Goal: Task Accomplishment & Management: Use online tool/utility

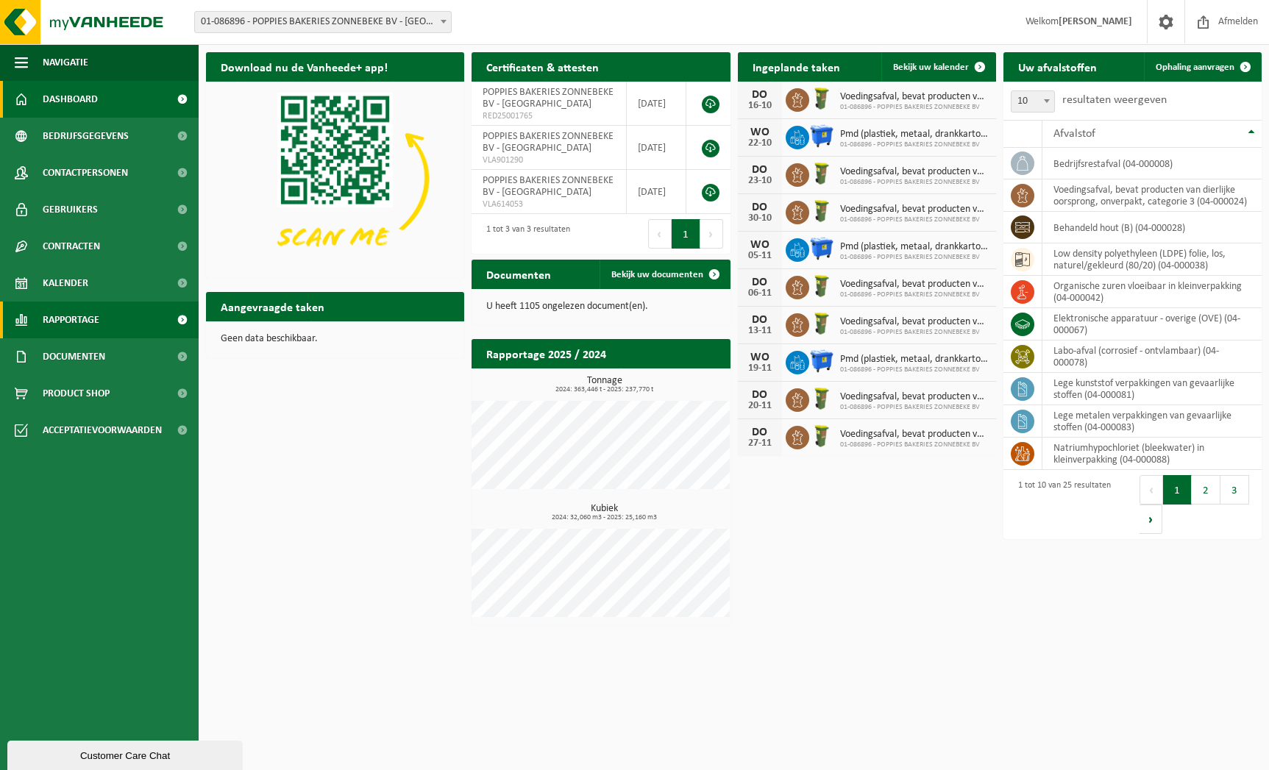
click at [91, 325] on span "Rapportage" at bounding box center [71, 320] width 57 height 37
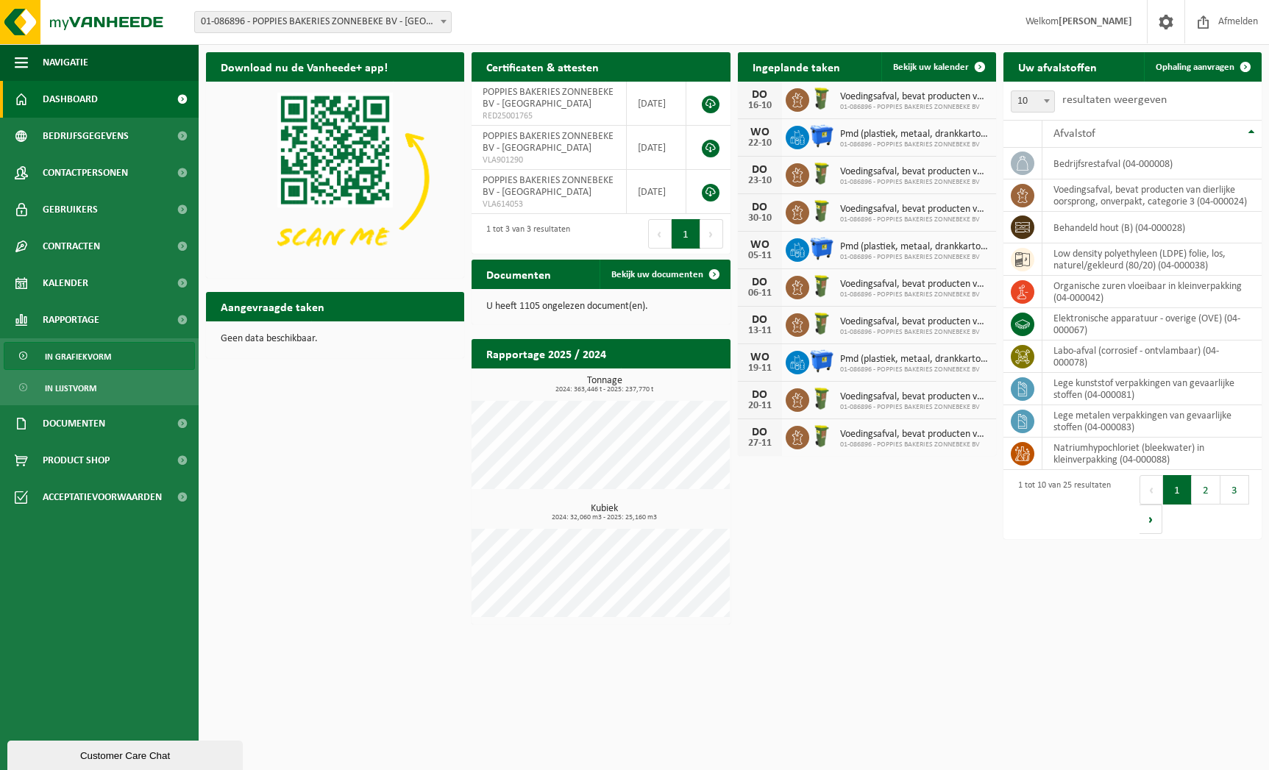
click at [70, 359] on span "In grafiekvorm" at bounding box center [78, 357] width 66 height 28
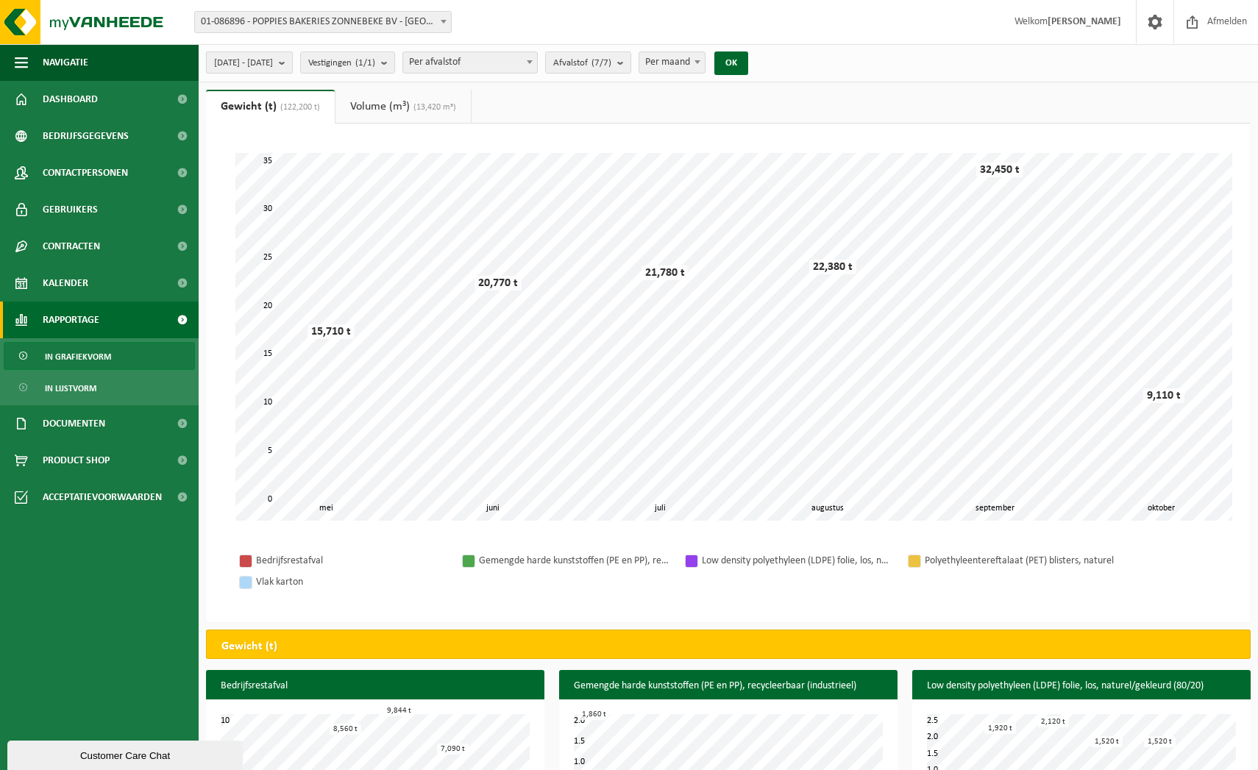
click at [293, 60] on button "[DATE] - [DATE]" at bounding box center [249, 63] width 87 height 22
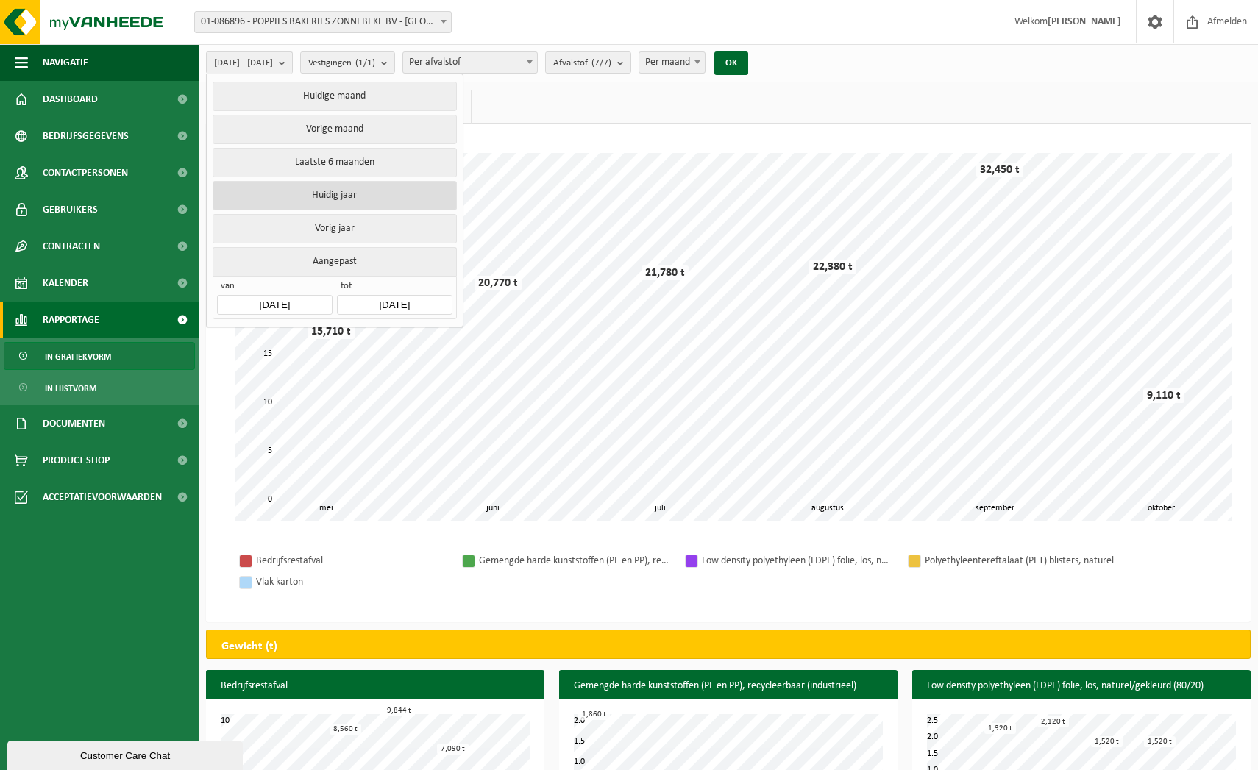
click at [329, 189] on button "Huidig jaar" at bounding box center [335, 195] width 244 height 29
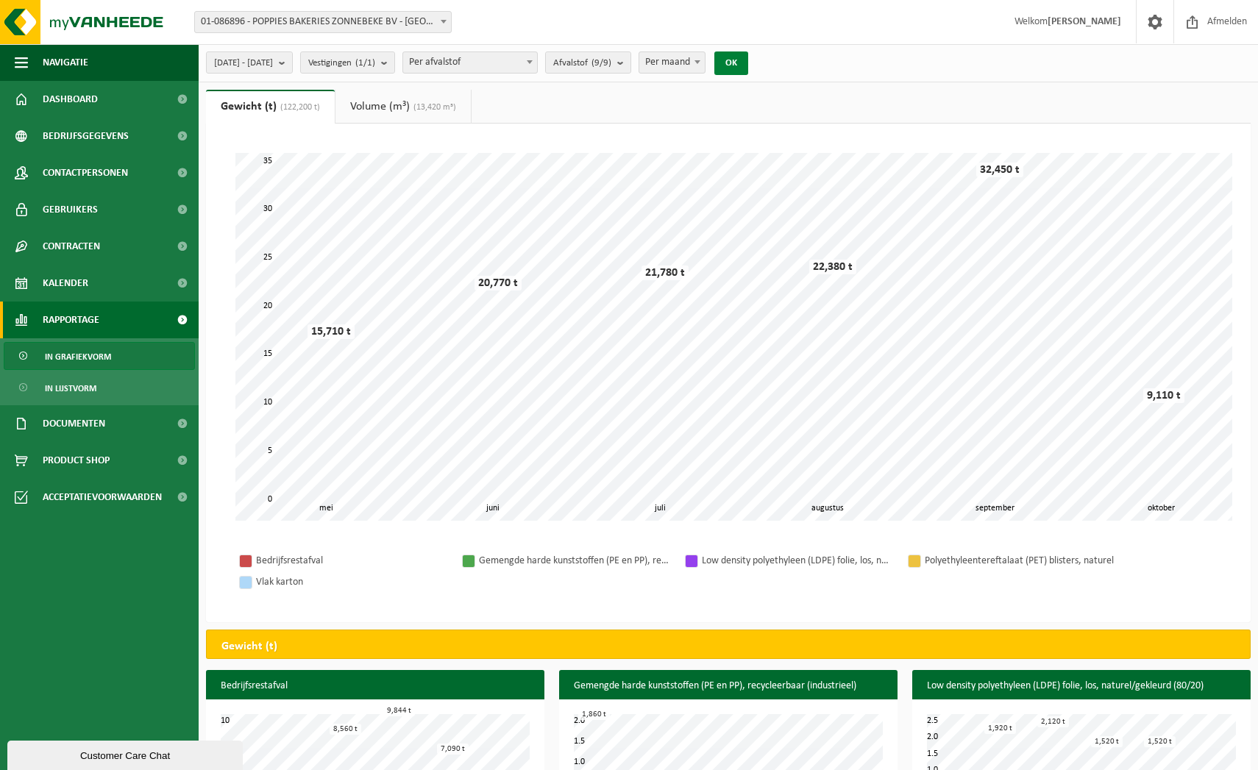
click at [748, 65] on button "OK" at bounding box center [731, 64] width 34 height 24
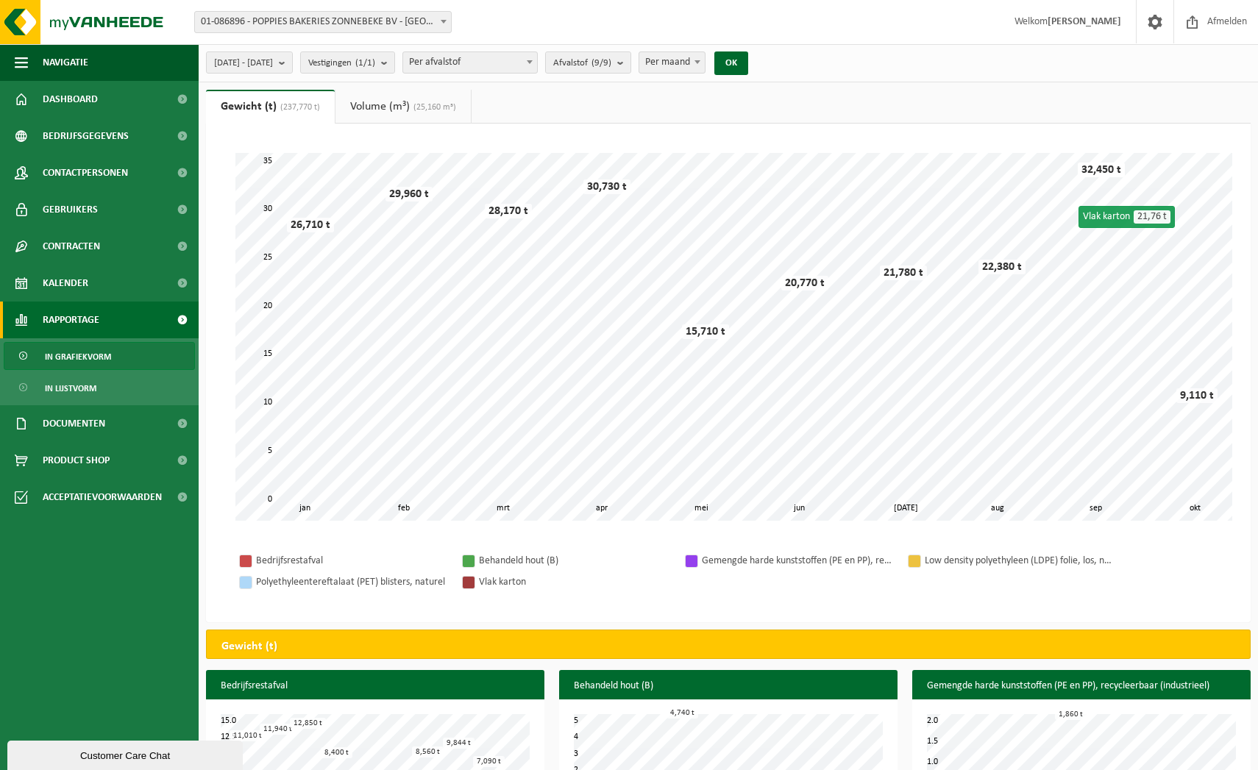
click at [714, 52] on button "OK" at bounding box center [731, 64] width 34 height 24
click at [631, 64] on b "submit" at bounding box center [623, 62] width 13 height 21
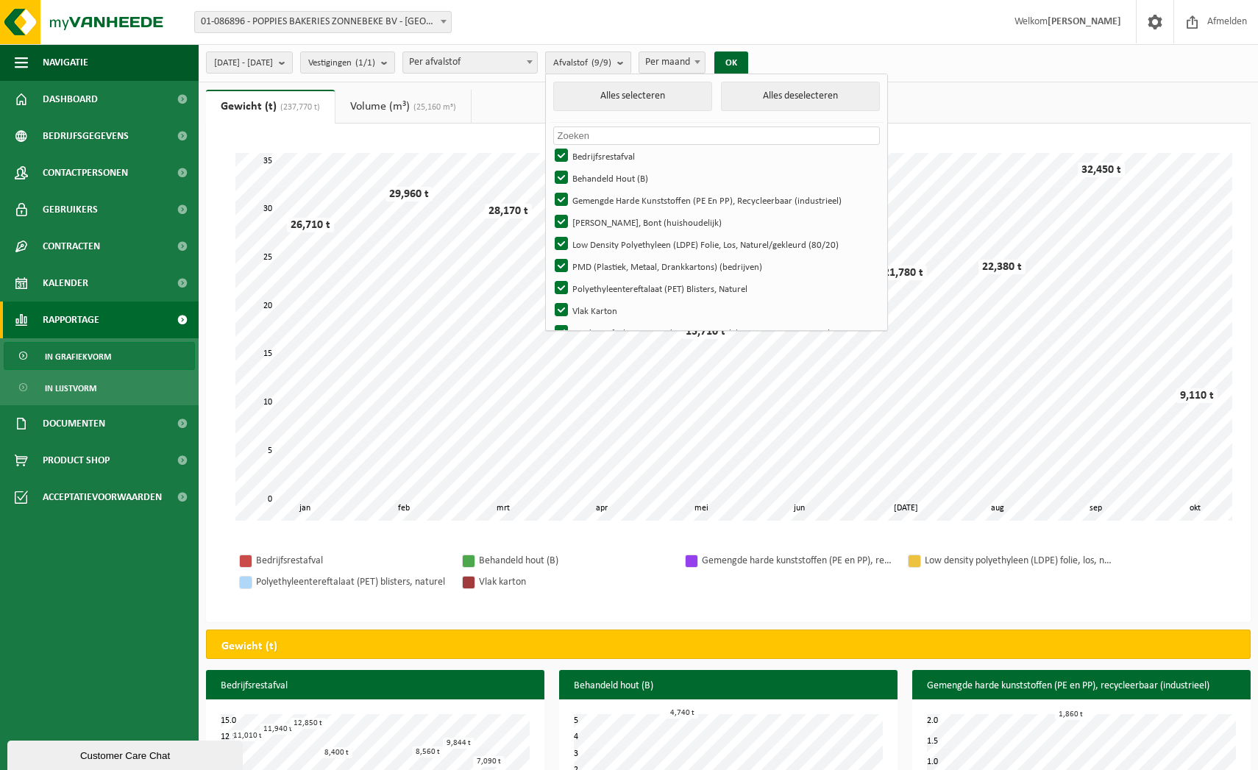
click at [631, 64] on b "submit" at bounding box center [623, 62] width 13 height 21
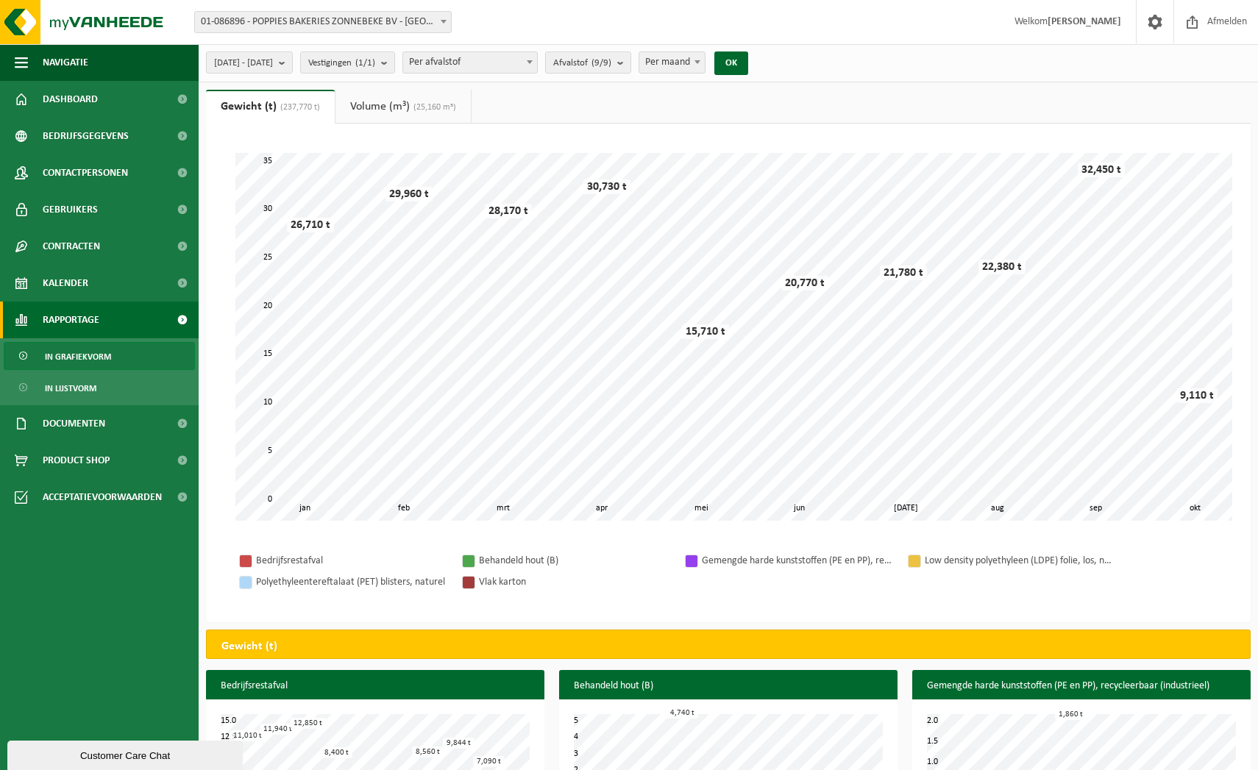
click at [661, 74] on div "[DATE] - [DATE] Huidige maand Vorige maand Laatste 6 maanden Huidig jaar Vorig …" at bounding box center [482, 63] width 566 height 32
click at [631, 69] on b "submit" at bounding box center [623, 62] width 13 height 21
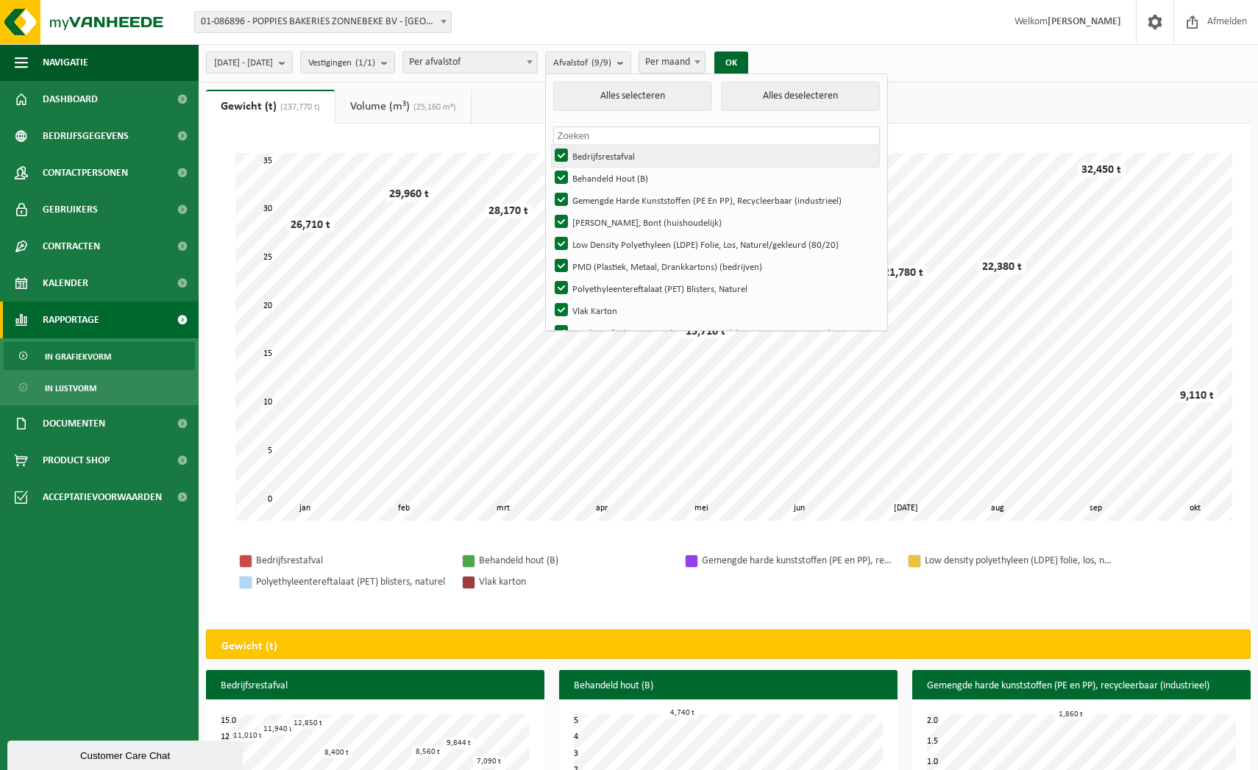
click at [598, 152] on label "Bedrijfsrestafval" at bounding box center [715, 156] width 327 height 22
click at [550, 145] on input "Bedrijfsrestafval" at bounding box center [549, 144] width 1 height 1
checkbox input "false"
click at [599, 167] on label "Behandeld Hout (B)" at bounding box center [715, 178] width 327 height 22
click at [550, 167] on input "Behandeld Hout (B)" at bounding box center [549, 166] width 1 height 1
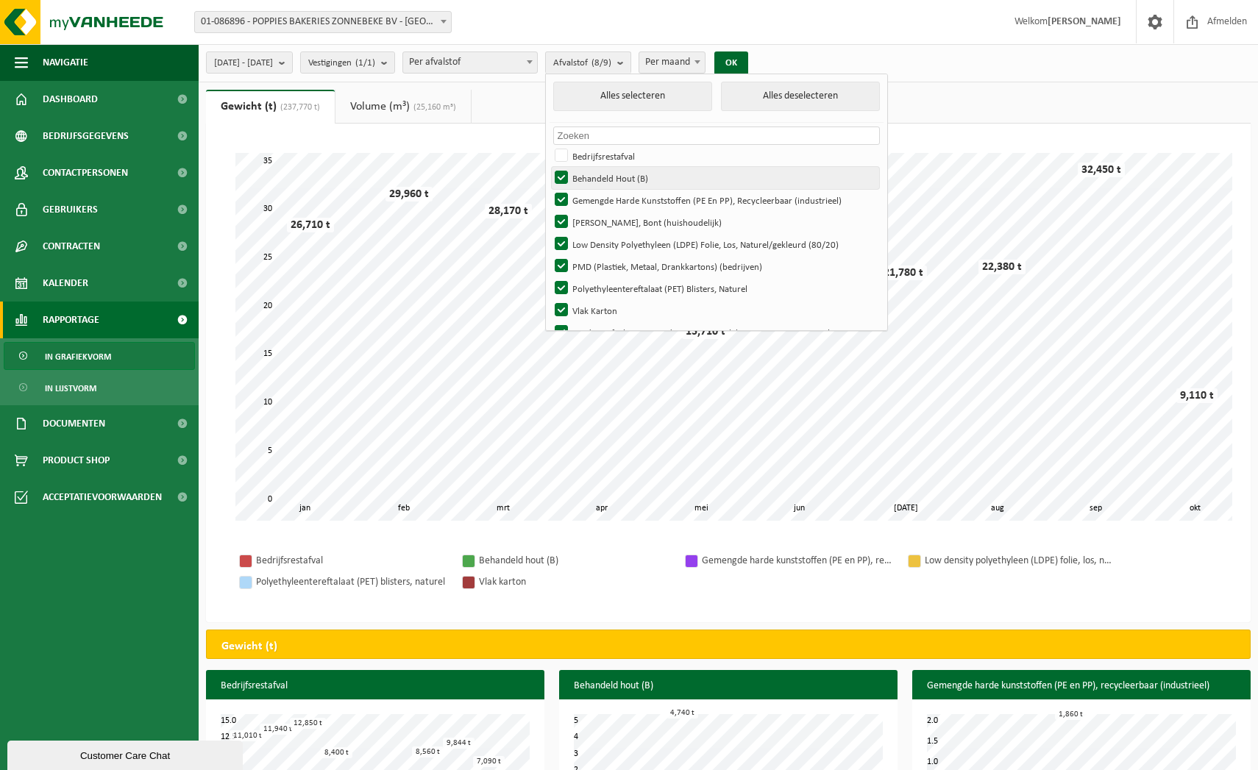
checkbox input "false"
click at [599, 197] on label "Gemengde Harde Kunststoffen (PE En PP), Recycleerbaar (industrieel)" at bounding box center [715, 200] width 327 height 22
click at [550, 189] on input "Gemengde Harde Kunststoffen (PE En PP), Recycleerbaar (industrieel)" at bounding box center [549, 188] width 1 height 1
checkbox input "false"
click at [599, 216] on label "[PERSON_NAME], Bont (huishoudelijk)" at bounding box center [715, 222] width 327 height 22
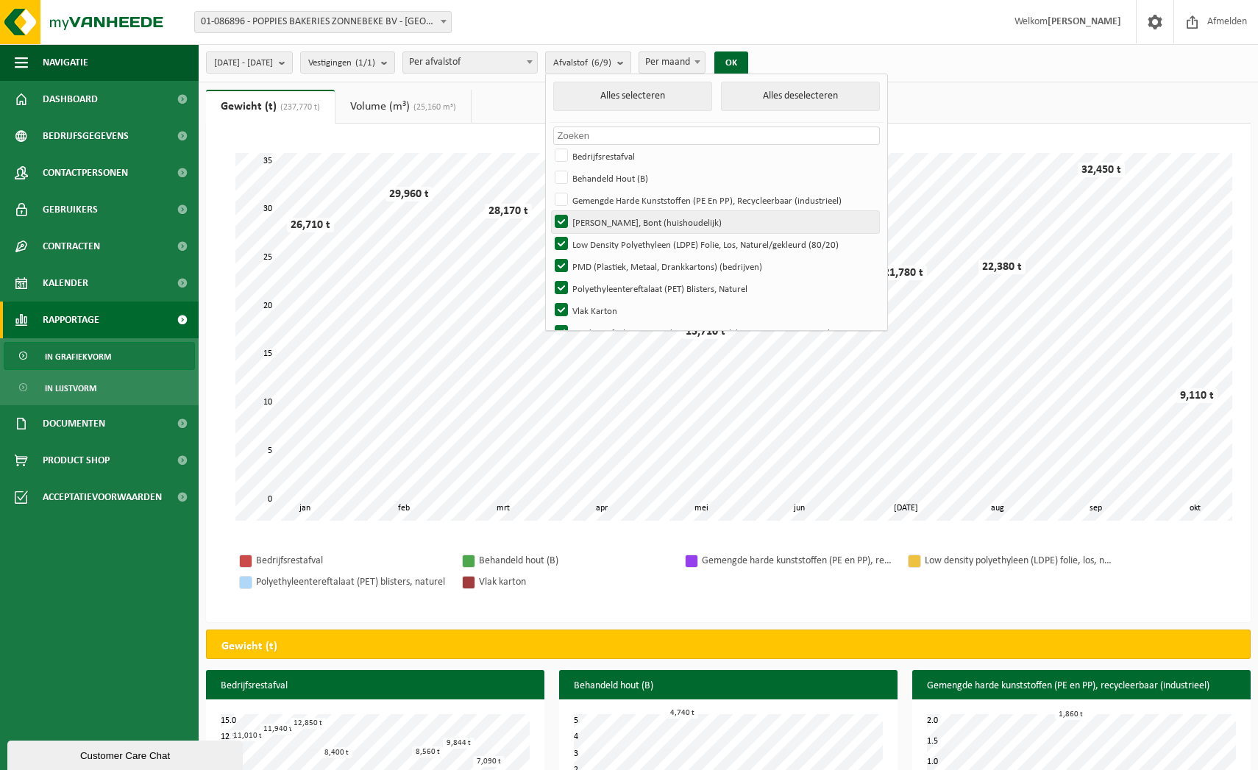
click at [550, 211] on input "[PERSON_NAME], Bont (huishoudelijk)" at bounding box center [549, 210] width 1 height 1
checkbox input "false"
click at [600, 247] on label "Low Density Polyethyleen (LDPE) Folie, Los, Naturel/gekleurd (80/20)" at bounding box center [715, 244] width 327 height 22
click at [550, 233] on input "Low Density Polyethyleen (LDPE) Folie, Los, Naturel/gekleurd (80/20)" at bounding box center [549, 233] width 1 height 1
checkbox input "false"
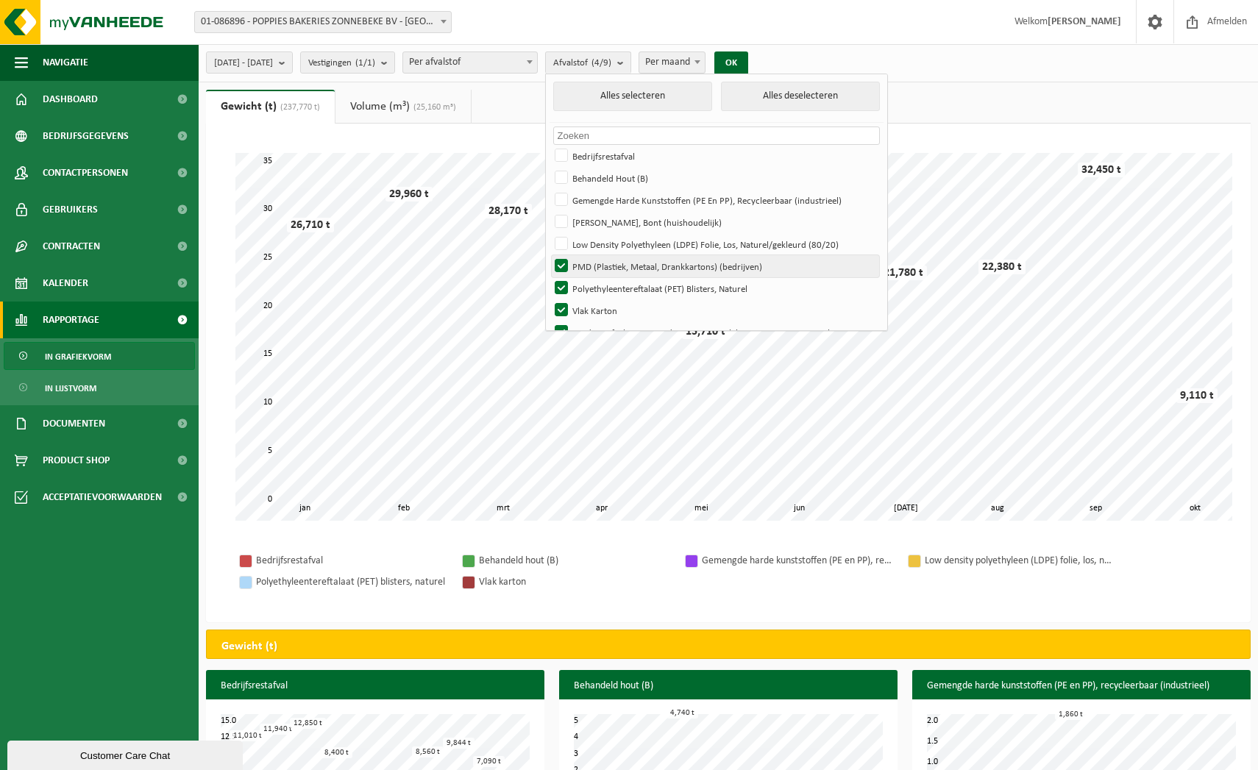
click at [600, 265] on label "PMD (Plastiek, Metaal, Drankkartons) (bedrijven)" at bounding box center [715, 266] width 327 height 22
click at [550, 255] on input "PMD (Plastiek, Metaal, Drankkartons) (bedrijven)" at bounding box center [549, 255] width 1 height 1
checkbox input "false"
click at [600, 283] on label "Polyethyleentereftalaat (PET) Blisters, Naturel" at bounding box center [715, 288] width 327 height 22
click at [550, 277] on input "Polyethyleentereftalaat (PET) Blisters, Naturel" at bounding box center [549, 277] width 1 height 1
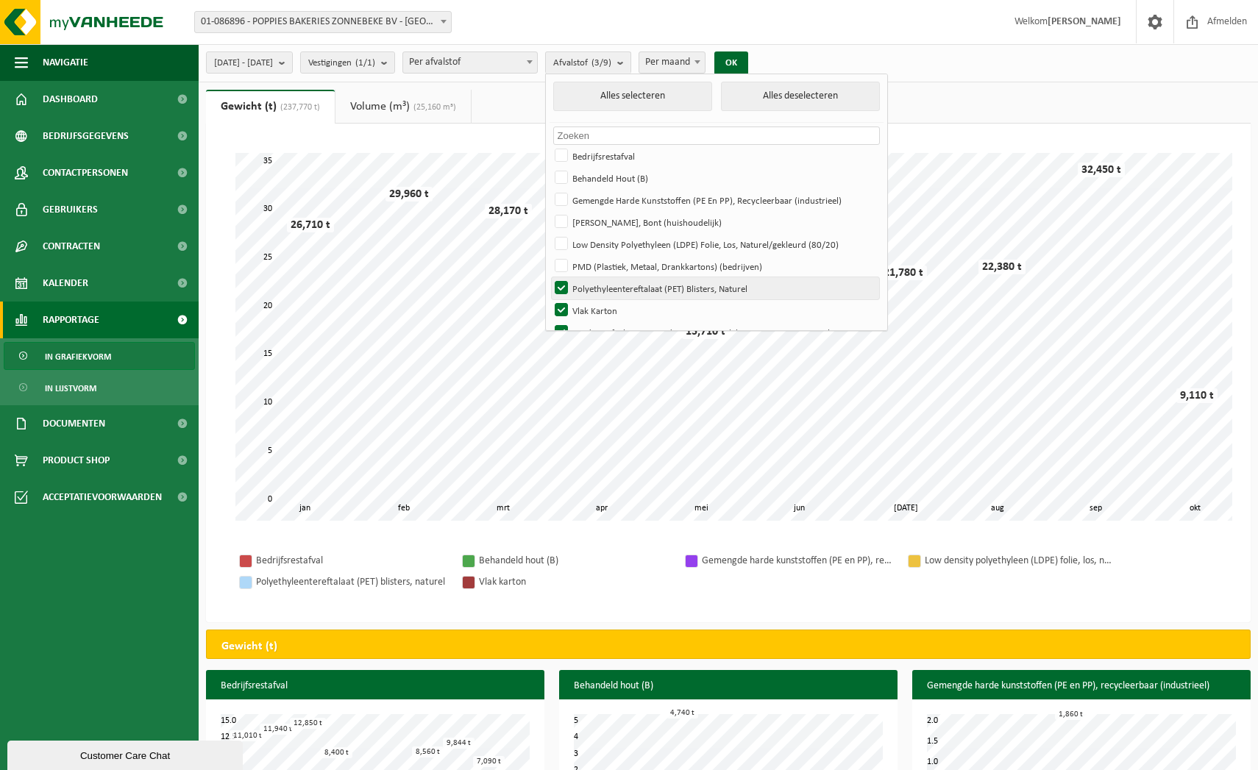
checkbox input "false"
click at [601, 328] on label "Voedingsafval, Bevat Producten Van Dierlijke Oorsprong, Onverpakt, Categorie 3" at bounding box center [715, 333] width 327 height 22
click at [550, 322] on input "Voedingsafval, Bevat Producten Van Dierlijke Oorsprong, Onverpakt, Categorie 3" at bounding box center [549, 321] width 1 height 1
checkbox input "false"
click at [748, 65] on button "OK" at bounding box center [731, 64] width 34 height 24
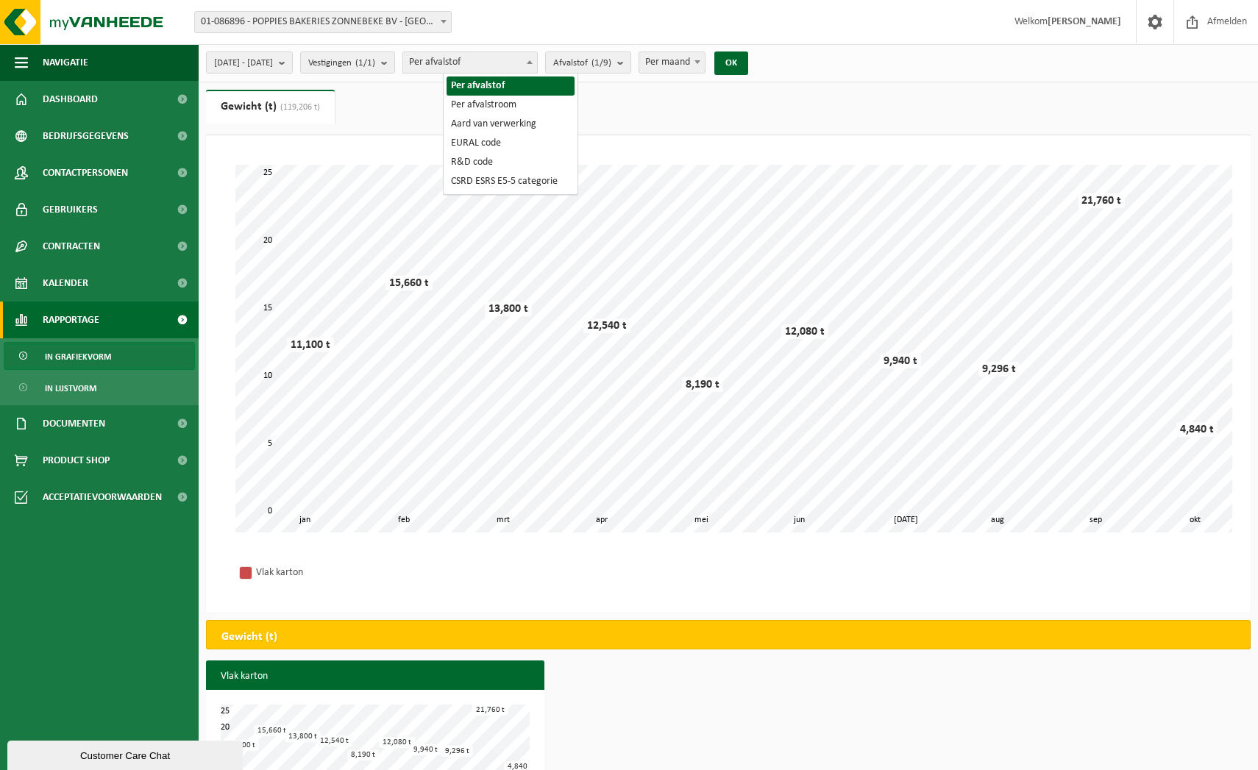
click at [537, 59] on span at bounding box center [529, 61] width 15 height 19
click at [611, 60] on count "(1/9)" at bounding box center [602, 63] width 20 height 10
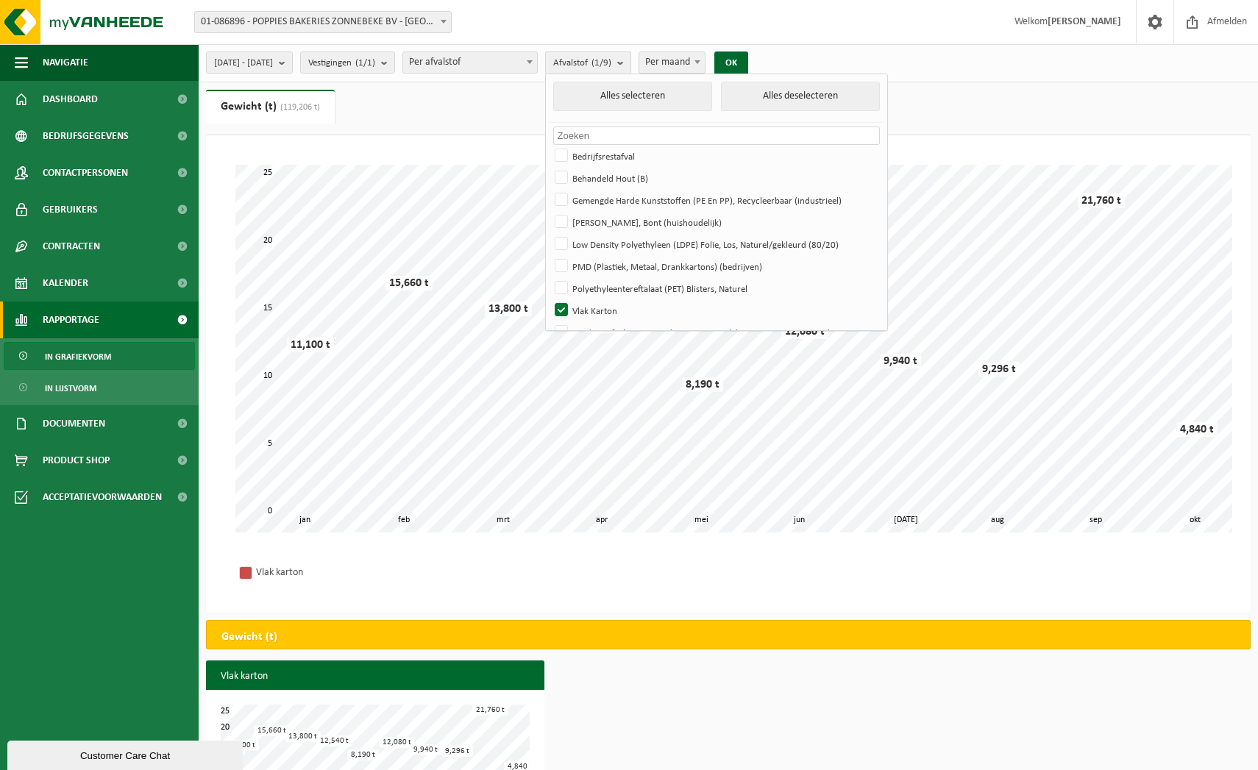
click at [611, 60] on count "(1/9)" at bounding box center [602, 63] width 20 height 10
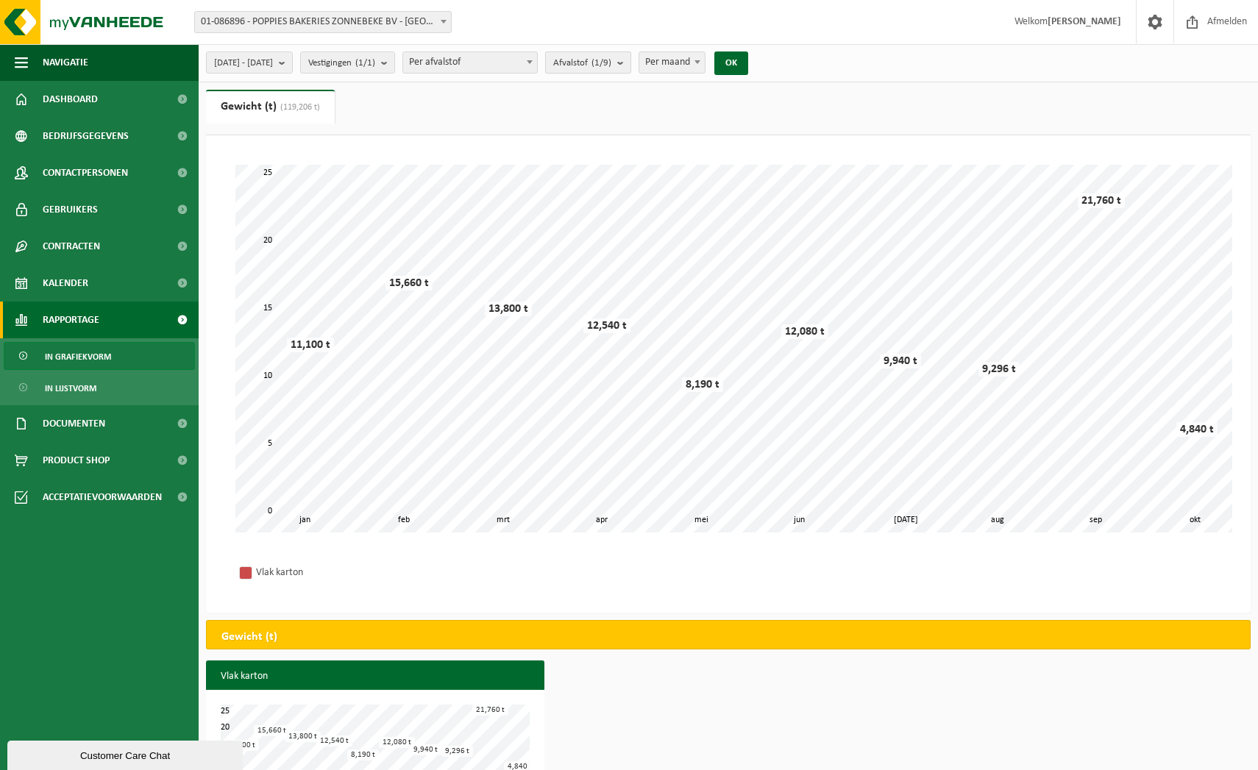
click at [611, 60] on count "(1/9)" at bounding box center [602, 63] width 20 height 10
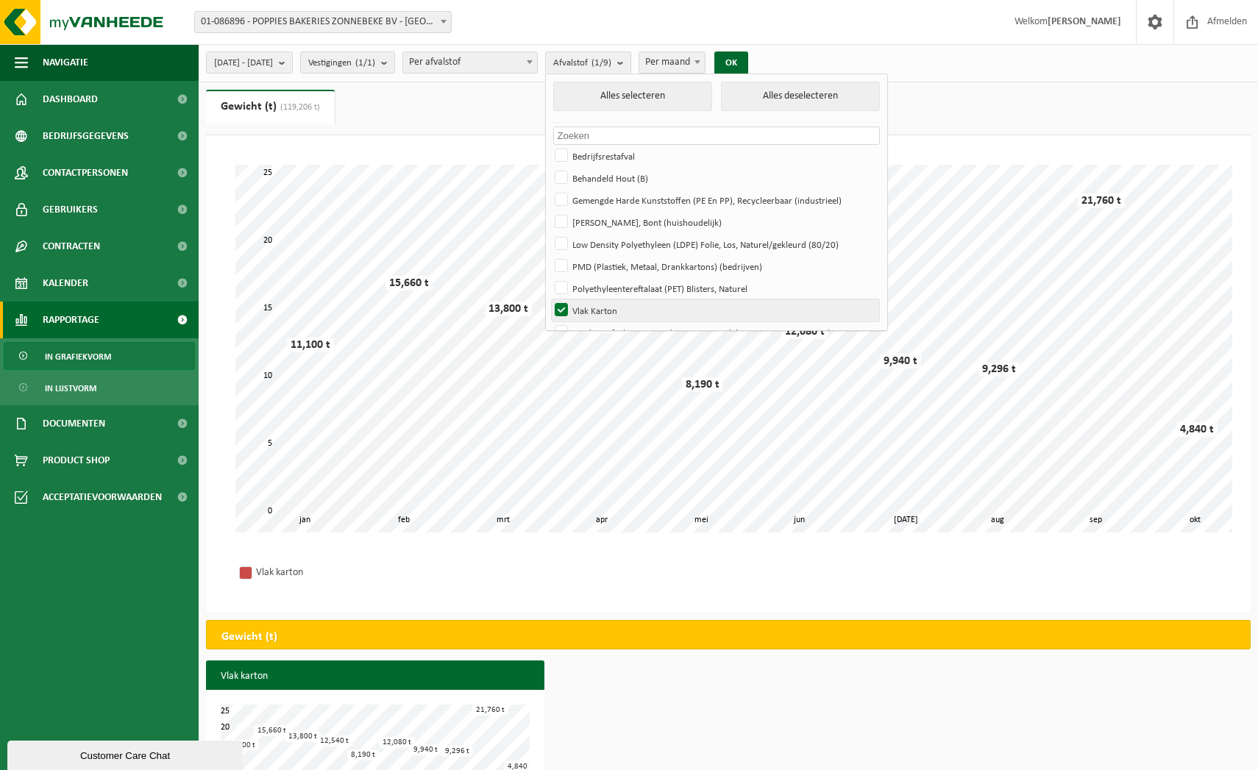
click at [596, 305] on label "Vlak Karton" at bounding box center [715, 310] width 327 height 22
click at [550, 299] on input "Vlak Karton" at bounding box center [549, 299] width 1 height 1
checkbox input "false"
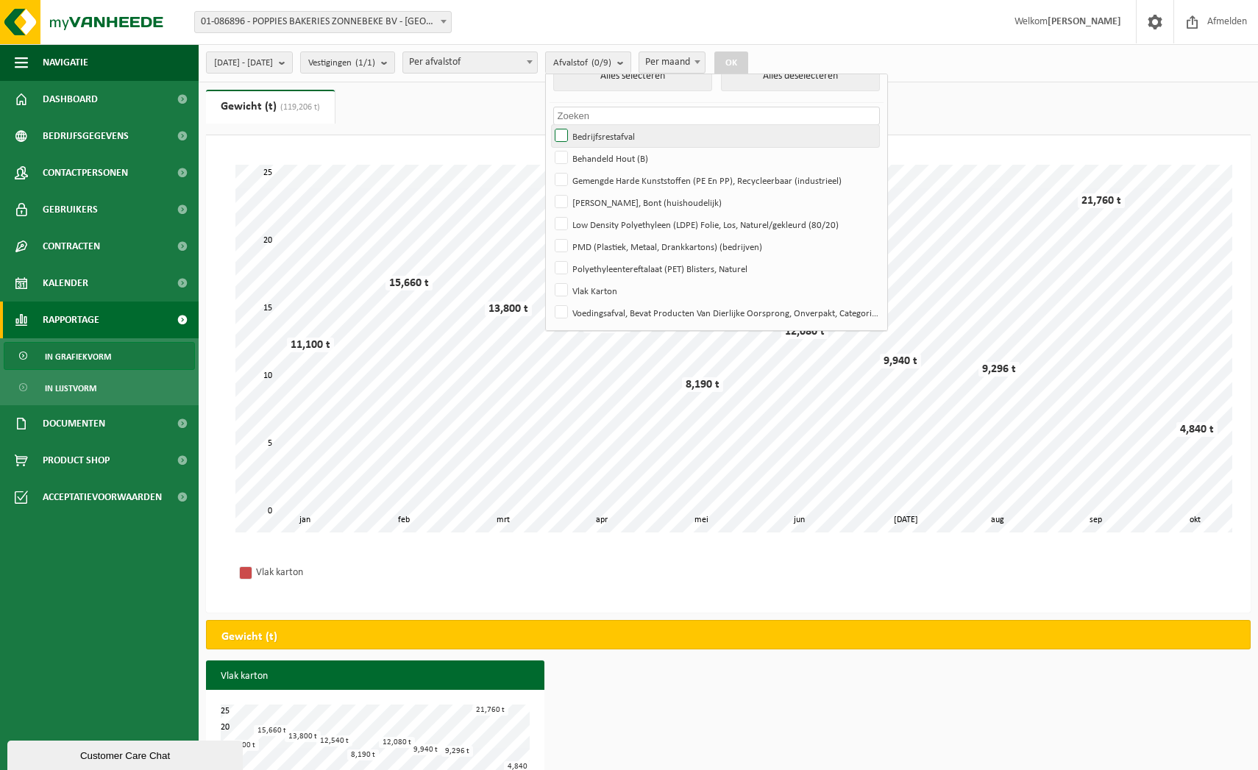
click at [600, 134] on label "Bedrijfsrestafval" at bounding box center [715, 136] width 327 height 22
click at [550, 125] on input "Bedrijfsrestafval" at bounding box center [549, 124] width 1 height 1
checkbox input "true"
click at [748, 61] on button "OK" at bounding box center [731, 64] width 34 height 24
